Goal: Find specific page/section: Find specific page/section

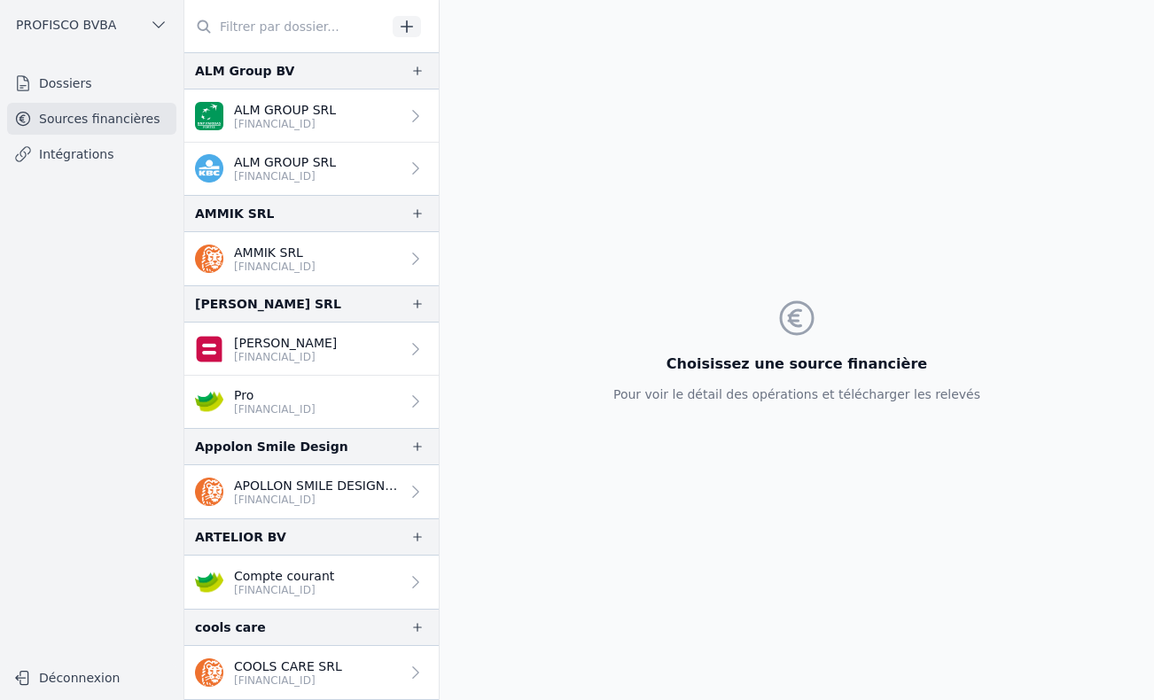
click at [85, 78] on link "Dossiers" at bounding box center [91, 83] width 169 height 32
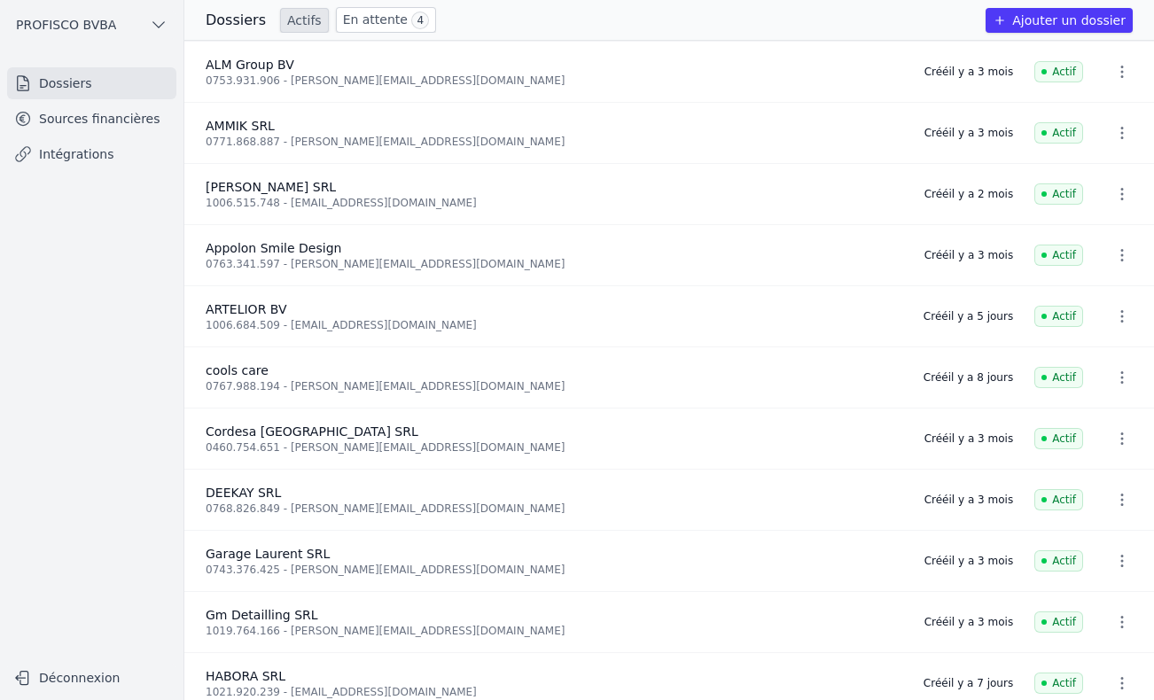
click at [356, 20] on link "En attente 4" at bounding box center [386, 20] width 100 height 26
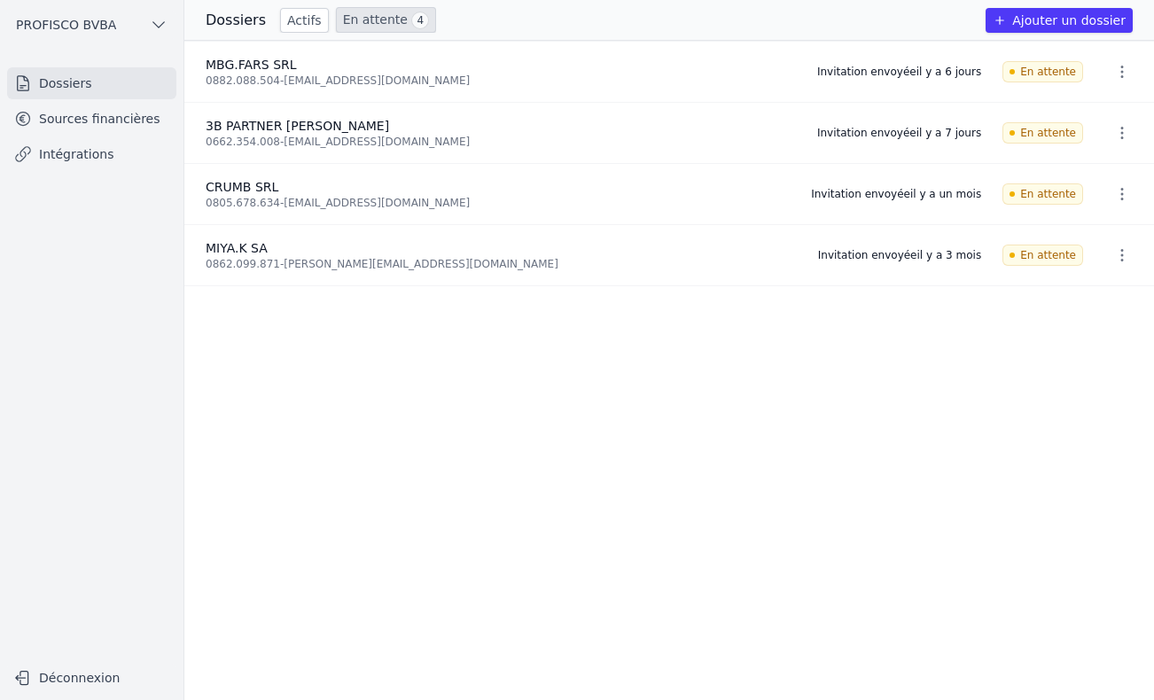
click at [296, 20] on link "Actifs" at bounding box center [304, 20] width 49 height 25
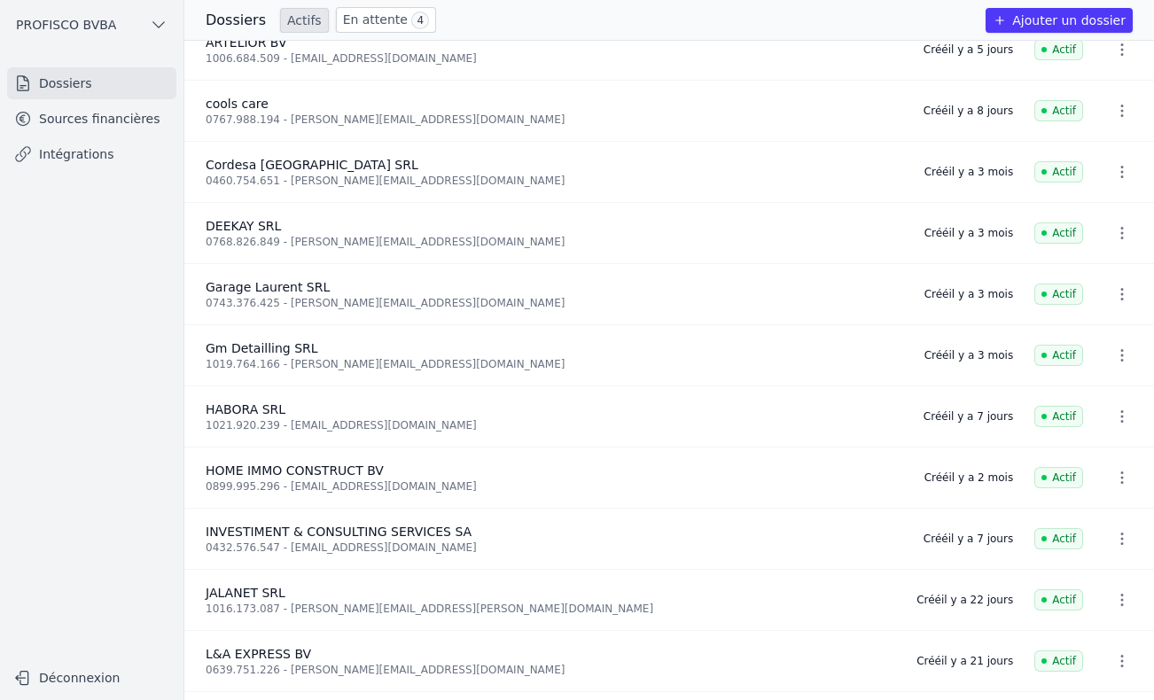
scroll to position [443, 0]
